Goal: Find specific page/section: Find specific page/section

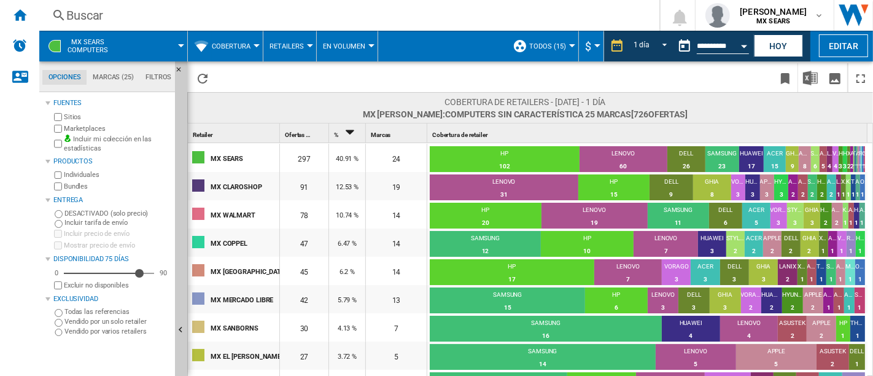
click at [226, 38] on button "Cobertura" at bounding box center [234, 46] width 45 height 31
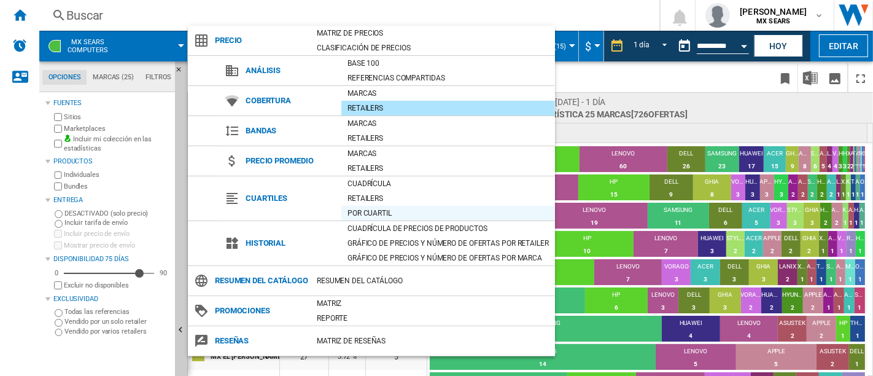
click at [380, 207] on div "Por cuartil" at bounding box center [449, 213] width 214 height 12
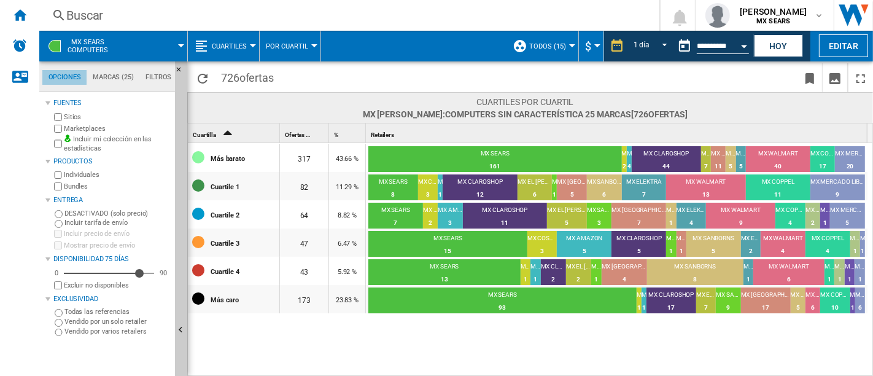
click at [64, 78] on md-tab-item "Opciones" at bounding box center [64, 77] width 44 height 15
click at [92, 75] on md-tab-item "Marcas (25)" at bounding box center [113, 77] width 53 height 15
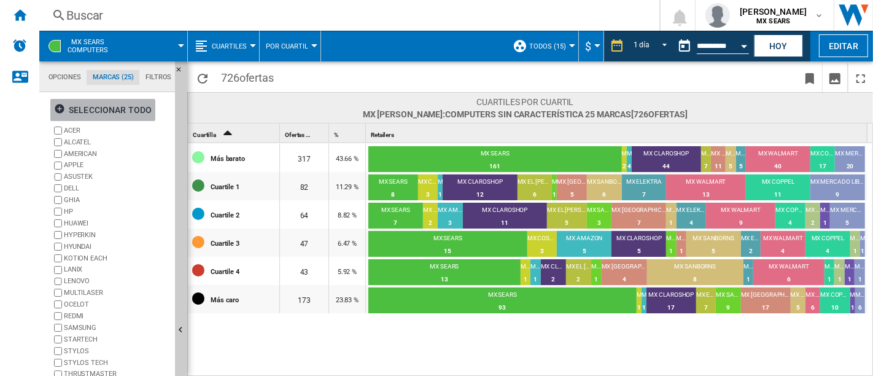
click at [85, 107] on div "Seleccionar todo" at bounding box center [103, 110] width 98 height 22
click at [158, 80] on md-tab-item "Filtros" at bounding box center [158, 77] width 38 height 15
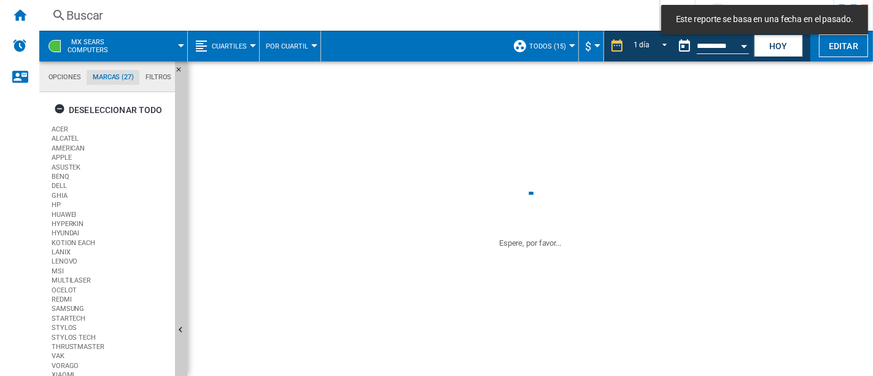
scroll to position [80, 0]
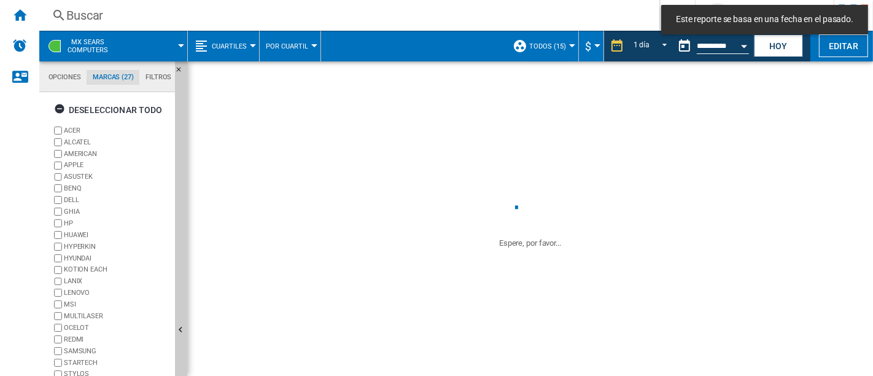
click at [172, 46] on span at bounding box center [153, 46] width 56 height 31
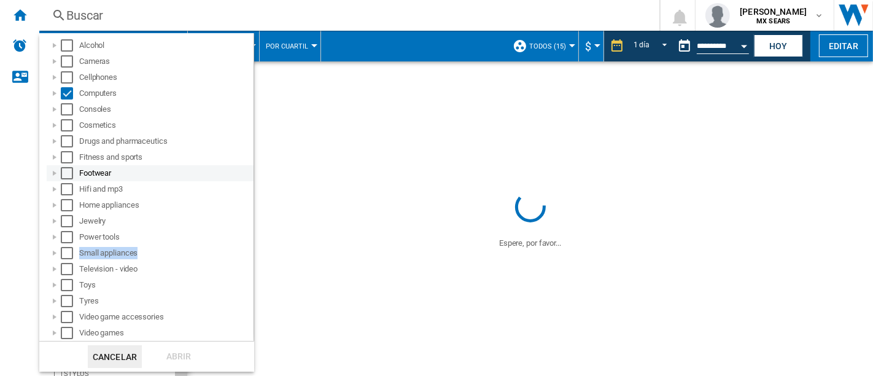
scroll to position [66, 0]
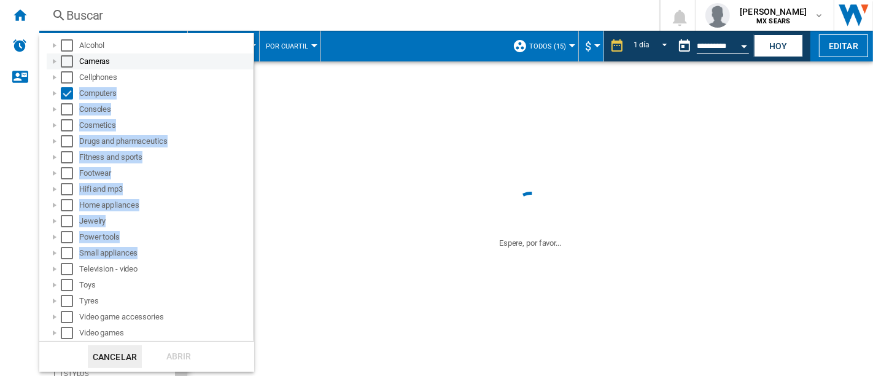
drag, startPoint x: 247, startPoint y: 249, endPoint x: 244, endPoint y: 55, distance: 194.1
click at [244, 55] on div "Mi colección Visión Categoría Mi colección Mis Selecciones [GEOGRAPHIC_DATA] MX…" at bounding box center [146, 157] width 215 height 367
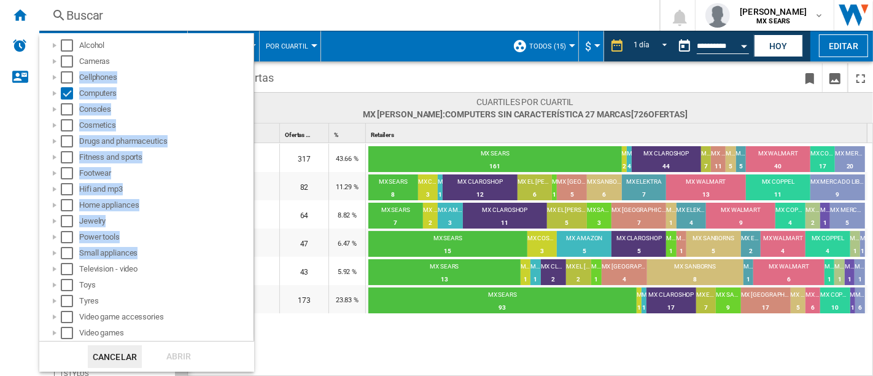
scroll to position [0, 0]
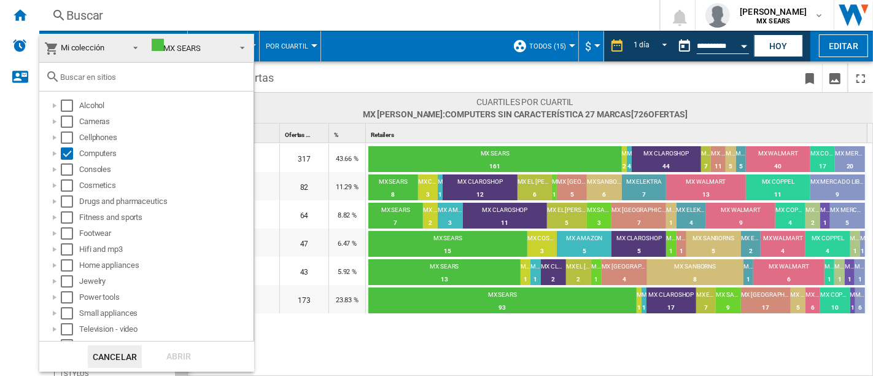
click at [123, 74] on input "text" at bounding box center [153, 76] width 187 height 9
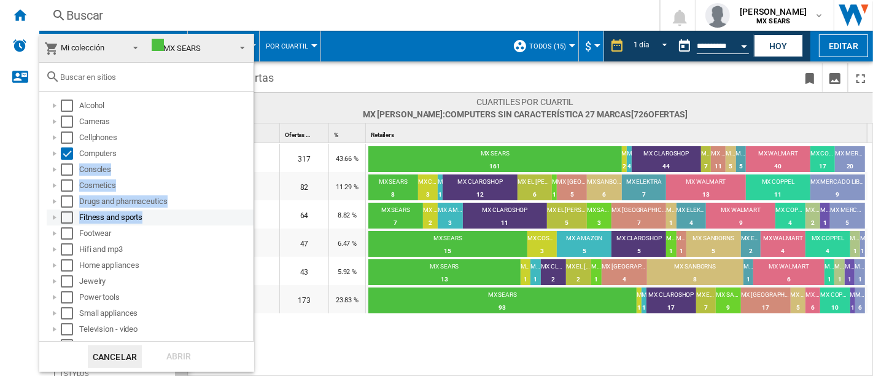
drag, startPoint x: 244, startPoint y: 146, endPoint x: 242, endPoint y: 221, distance: 74.4
click at [242, 221] on ol "Alcohol Cameras Cellphones Computers Consoles Cosmetics Drugs and pharmaceutics…" at bounding box center [149, 249] width 208 height 303
